Goal: Task Accomplishment & Management: Manage account settings

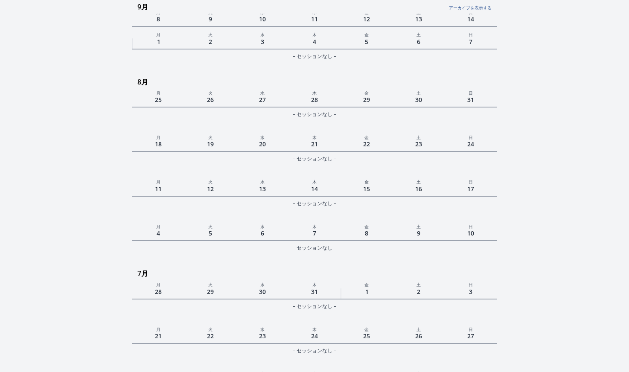
scroll to position [313, 0]
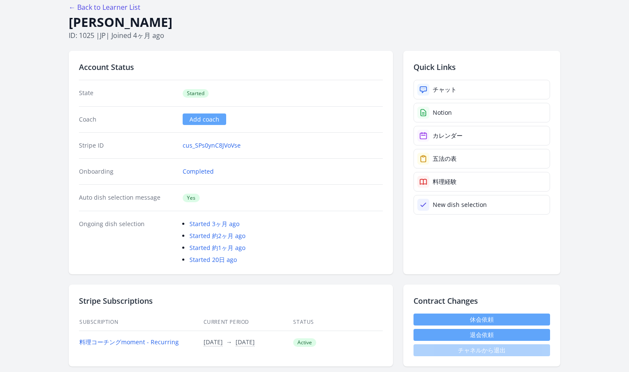
scroll to position [11, 0]
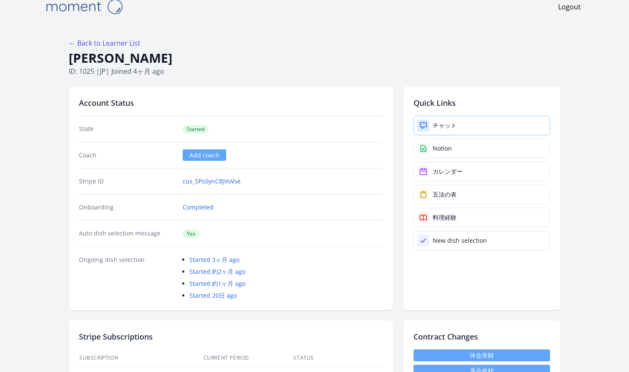
click at [438, 122] on div "チャット" at bounding box center [445, 125] width 24 height 9
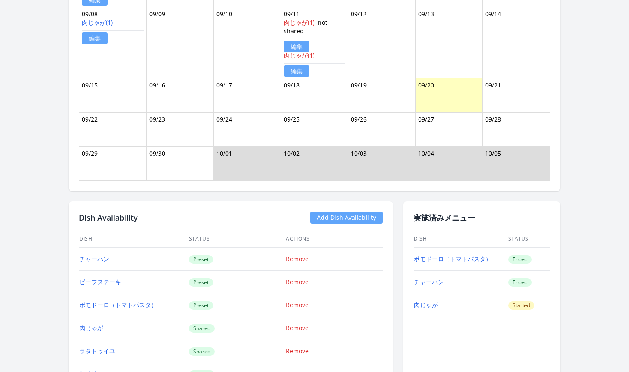
scroll to position [883, 0]
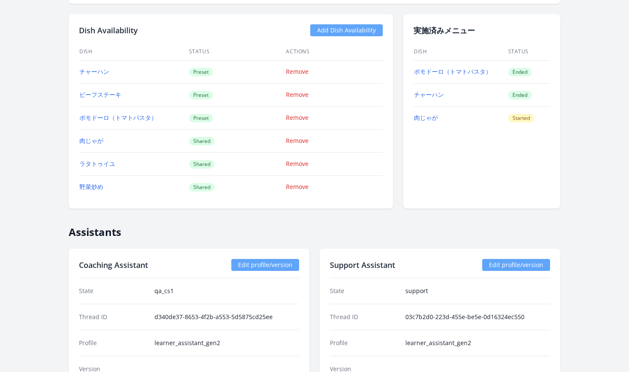
click at [346, 30] on link "Add Dish Availability" at bounding box center [346, 30] width 73 height 12
click at [357, 30] on link "Add Dish Availability" at bounding box center [346, 30] width 73 height 12
click at [351, 30] on link "Add Dish Availability" at bounding box center [346, 30] width 73 height 12
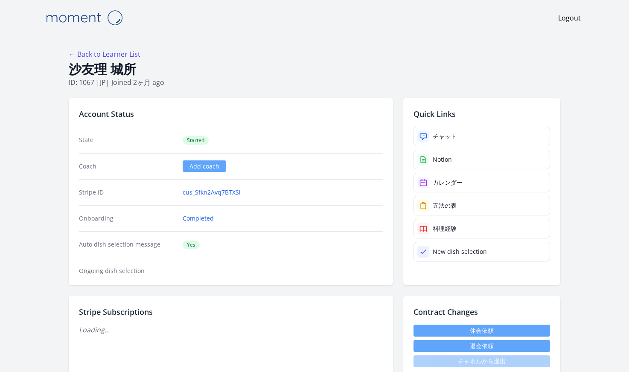
scroll to position [883, 0]
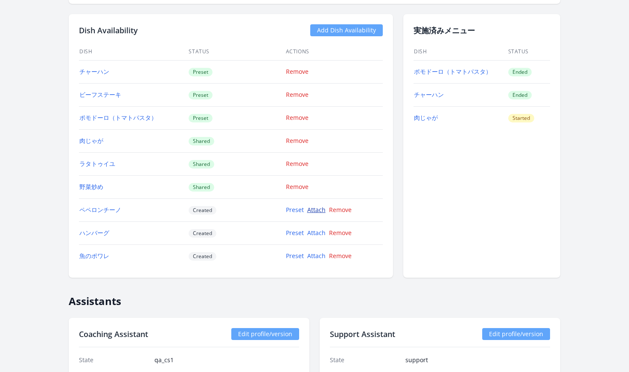
click at [311, 213] on link "Attach" at bounding box center [316, 210] width 18 height 8
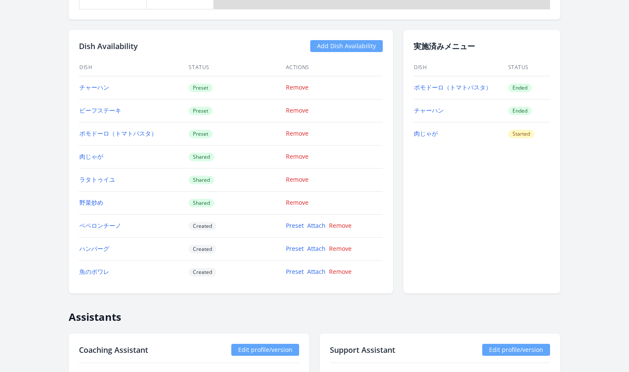
scroll to position [867, 0]
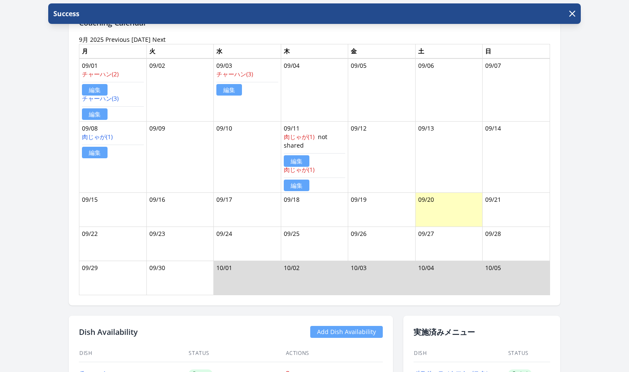
scroll to position [997, 0]
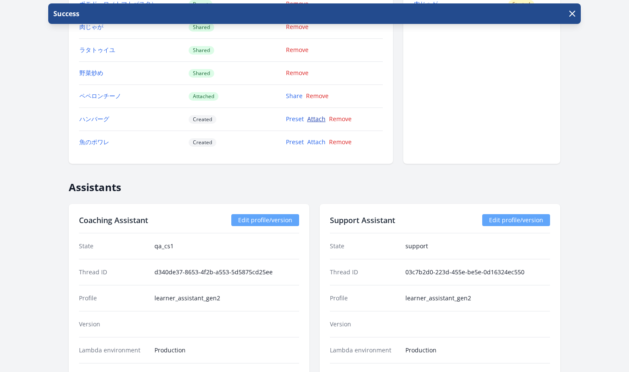
click at [316, 122] on link "Attach" at bounding box center [316, 119] width 18 height 8
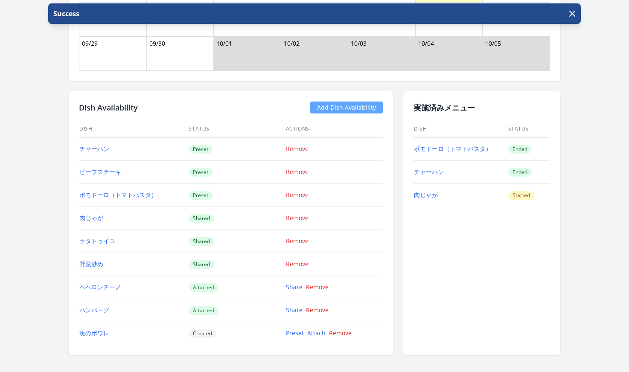
scroll to position [868, 0]
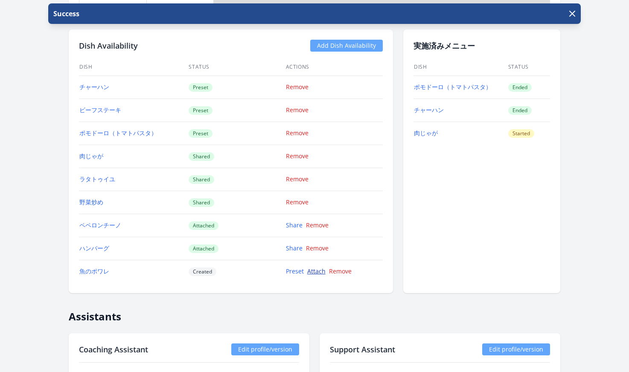
click at [311, 270] on link "Attach" at bounding box center [316, 271] width 18 height 8
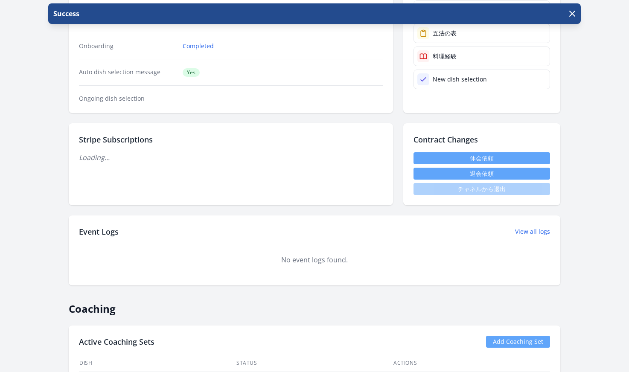
scroll to position [277, 0]
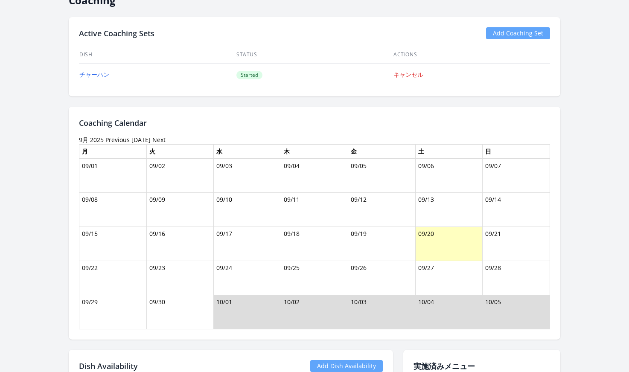
scroll to position [408, 0]
